Goal: Answer question/provide support: Share knowledge or assist other users

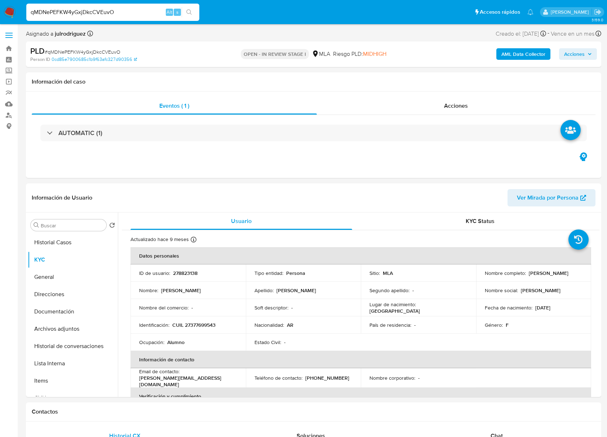
select select "10"
drag, startPoint x: 123, startPoint y: 13, endPoint x: 0, endPoint y: 13, distance: 122.8
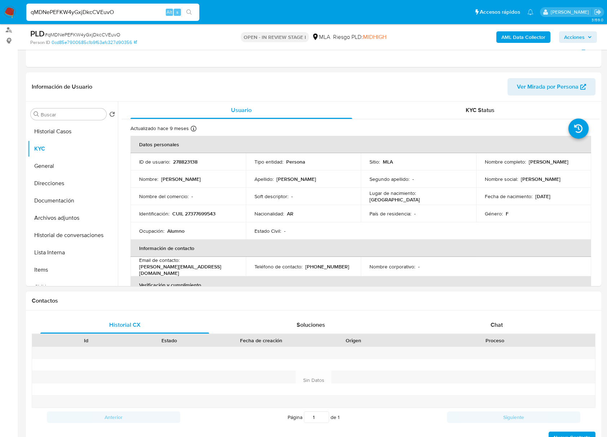
scroll to position [192, 0]
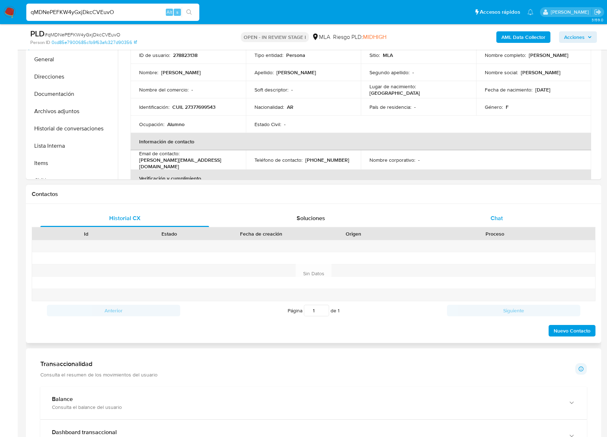
click at [497, 218] on span "Chat" at bounding box center [496, 218] width 12 height 8
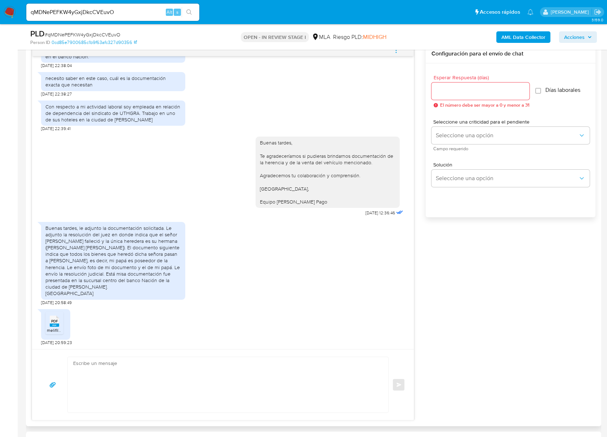
scroll to position [432, 0]
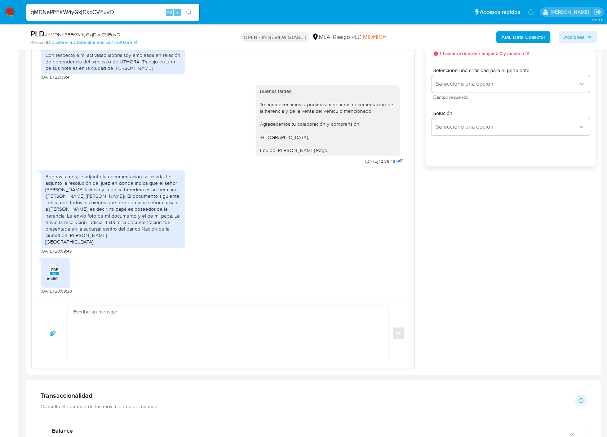
click at [98, 13] on input "qMDNePEFKW4yGxjDkcCVEuvO" at bounding box center [112, 12] width 173 height 9
paste input "178990004"
type input "178990004"
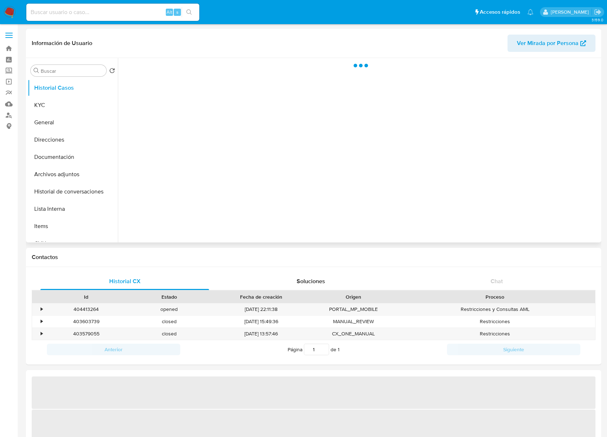
select select "10"
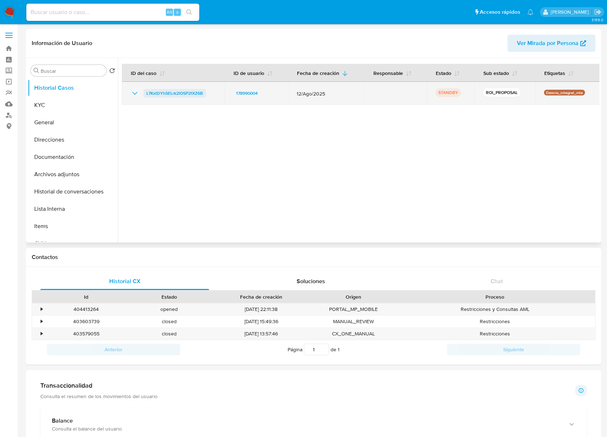
click at [179, 92] on span "L7KxtDYhSELrk2IOSP2fXZ6B" at bounding box center [174, 93] width 57 height 9
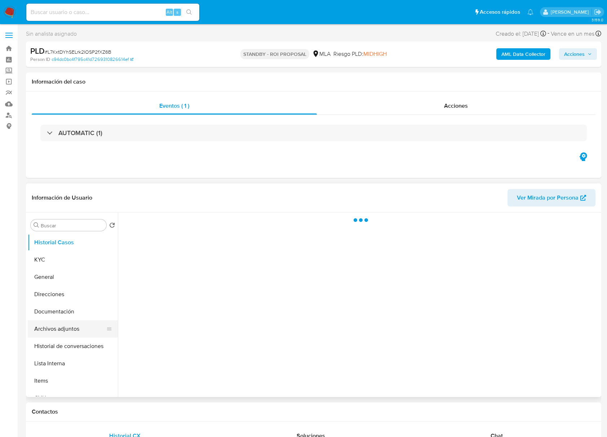
click at [66, 326] on button "Archivos adjuntos" at bounding box center [70, 328] width 84 height 17
select select "10"
